Goal: Task Accomplishment & Management: Use online tool/utility

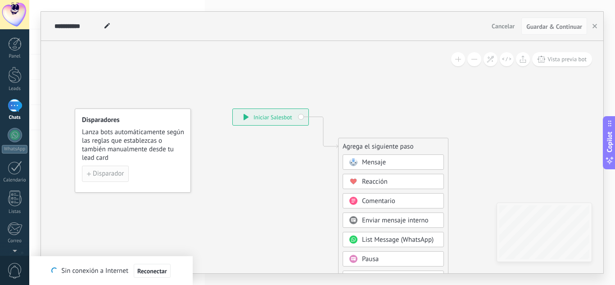
click at [109, 176] on span "Disparador" at bounding box center [108, 174] width 31 height 6
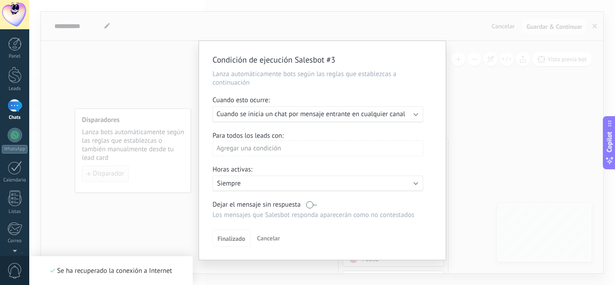
scroll to position [9, 0]
click at [409, 116] on div "Ejecutar: Cuando se inicia un chat por mensaje entrante en cualquier canal" at bounding box center [314, 114] width 195 height 9
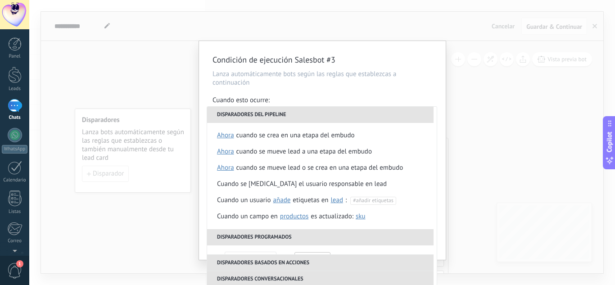
click at [593, 27] on div "Condición de ejecución Salesbot #3 Lanza automáticamente bots según las reglas …" at bounding box center [322, 142] width 586 height 285
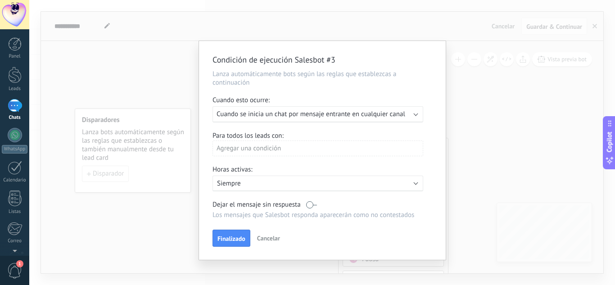
click at [265, 239] on span "Cancelar" at bounding box center [268, 238] width 23 height 8
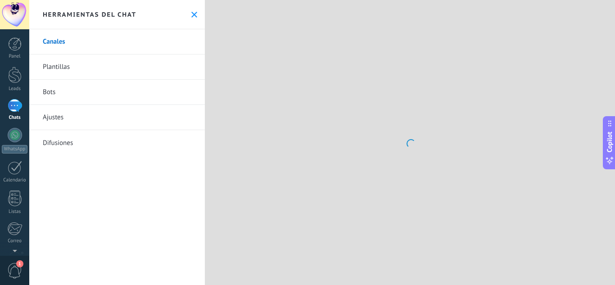
click at [53, 69] on link "Plantillas" at bounding box center [117, 66] width 176 height 25
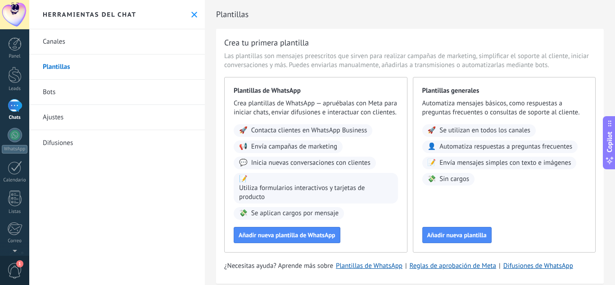
type textarea "*******"
